Goal: Navigation & Orientation: Go to known website

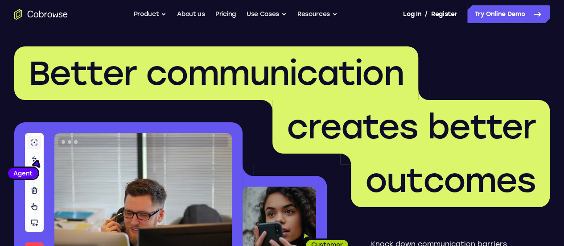
click at [408, 11] on div "Log In / Register" at bounding box center [429, 14] width 53 height 18
click at [403, 10] on link "Log In" at bounding box center [412, 14] width 18 height 18
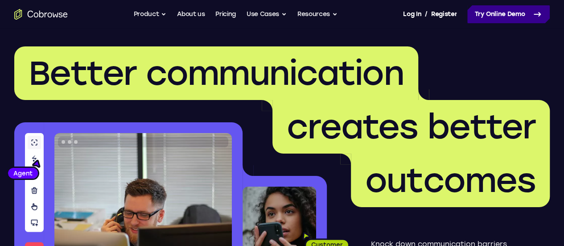
click at [467, 13] on link "Try Online Demo" at bounding box center [508, 14] width 82 height 18
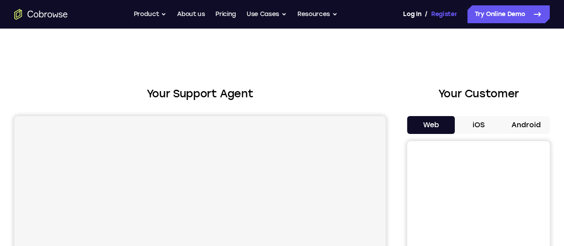
click at [431, 12] on link "Register" at bounding box center [444, 14] width 26 height 18
